Goal: Find contact information: Find contact information

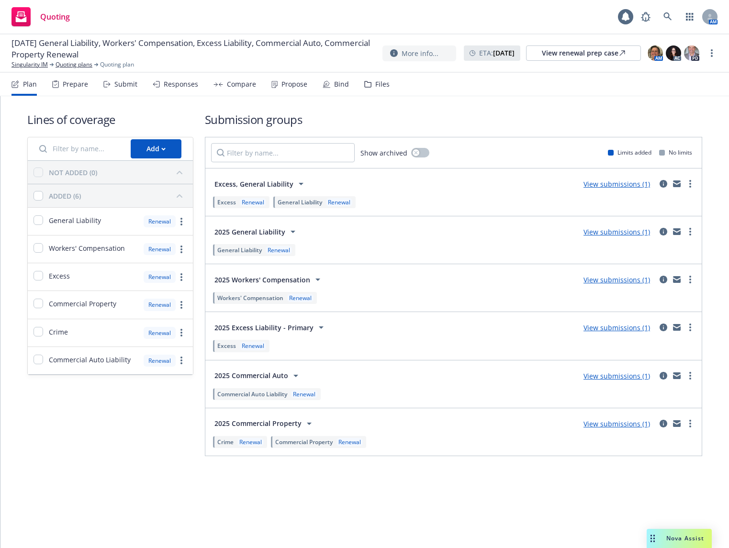
click at [287, 83] on div "Propose" at bounding box center [294, 84] width 26 height 8
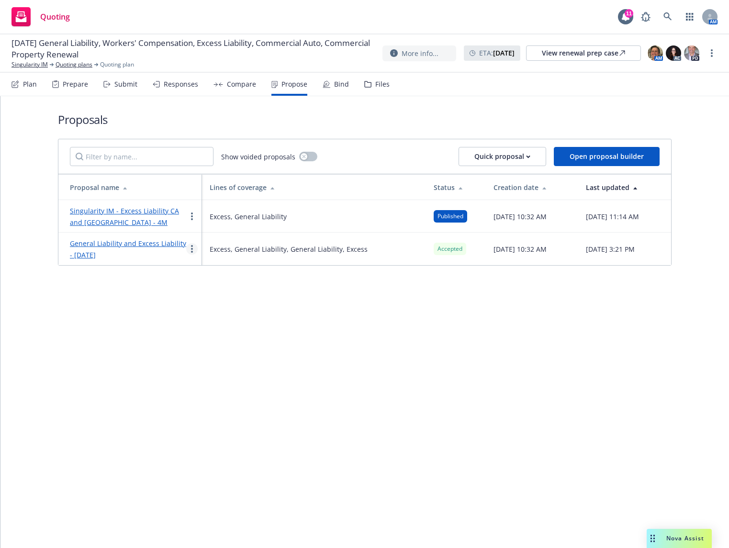
click at [194, 247] on link "more" at bounding box center [191, 248] width 11 height 11
click at [227, 348] on span "See client view" at bounding box center [222, 348] width 70 height 9
click at [195, 216] on link "more" at bounding box center [191, 216] width 11 height 11
click at [216, 310] on link "See client view" at bounding box center [229, 316] width 85 height 19
click at [136, 245] on link "General Liability and Excess Liability - [DATE]" at bounding box center [128, 249] width 116 height 21
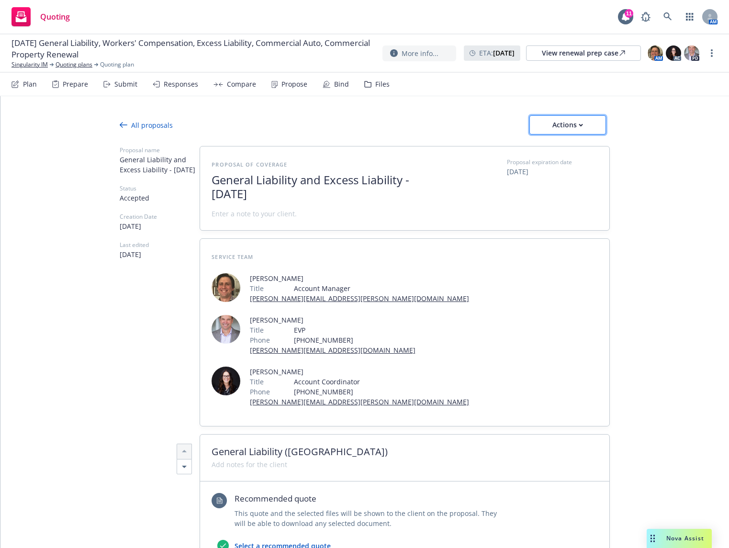
click at [566, 124] on div "Actions" at bounding box center [567, 125] width 45 height 18
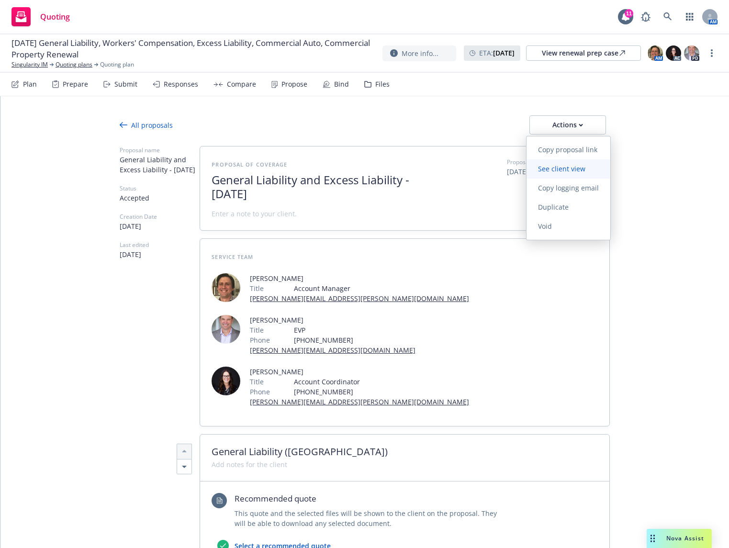
click at [576, 173] on span "See client view" at bounding box center [561, 168] width 70 height 9
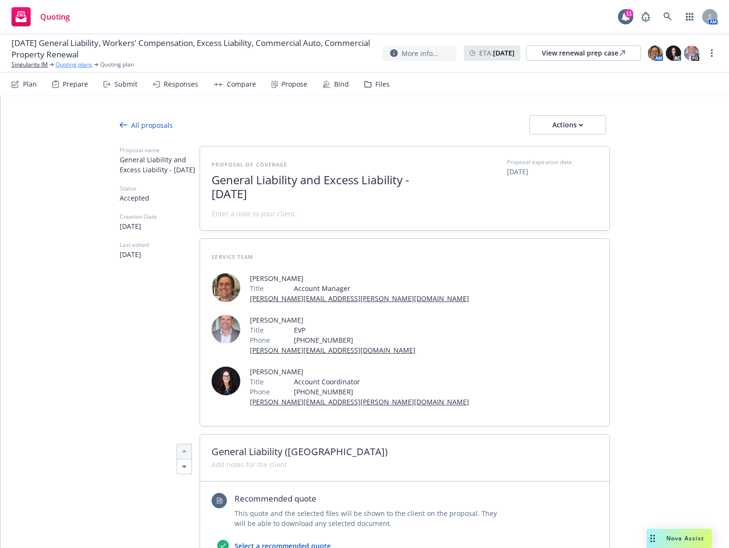
type textarea "x"
click at [39, 64] on link "Singularity IM" at bounding box center [29, 64] width 36 height 9
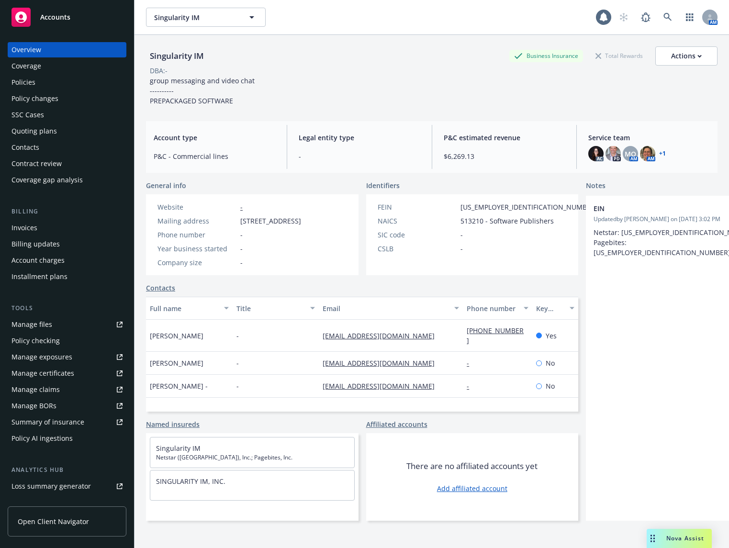
click at [83, 150] on div "Contacts" at bounding box center [66, 147] width 111 height 15
